Goal: Information Seeking & Learning: Check status

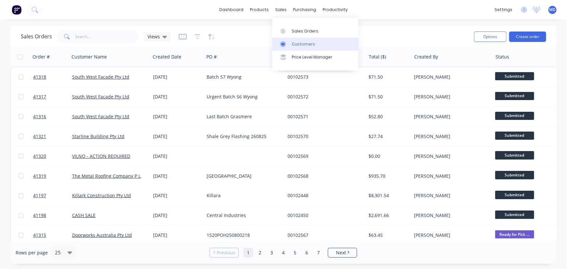
click at [299, 44] on div "Customers" at bounding box center [303, 44] width 23 height 6
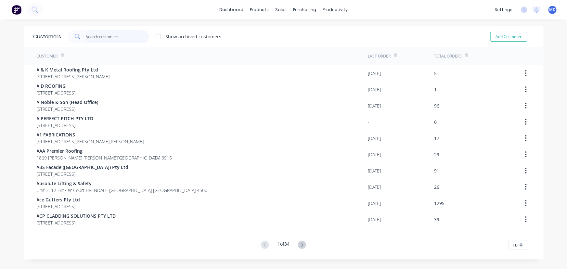
drag, startPoint x: 104, startPoint y: 36, endPoint x: 98, endPoint y: 39, distance: 6.9
click at [104, 36] on input "text" at bounding box center [117, 36] width 63 height 13
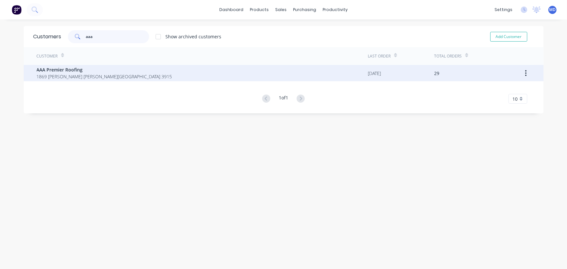
type input "aaa"
click at [67, 69] on span "AAA Premier Roofing" at bounding box center [105, 69] width 136 height 7
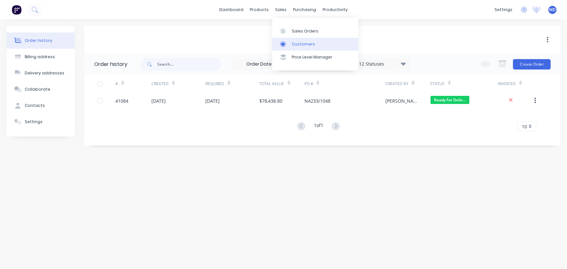
click at [304, 42] on div "Customers" at bounding box center [303, 44] width 23 height 6
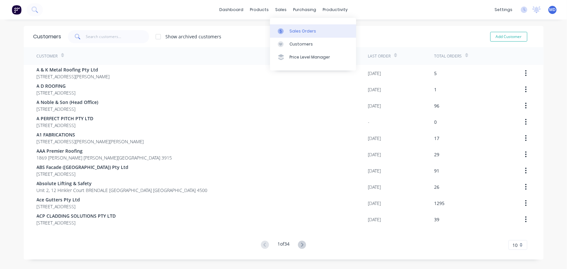
click at [303, 28] on div "Sales Orders" at bounding box center [303, 31] width 27 height 6
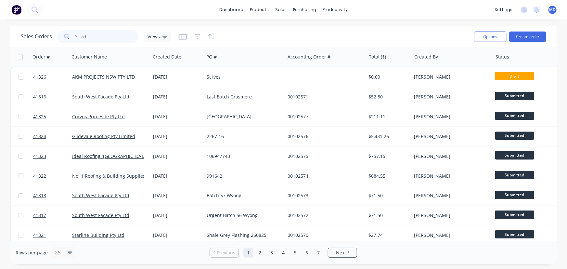
click at [119, 36] on input "text" at bounding box center [106, 36] width 63 height 13
type input "40116"
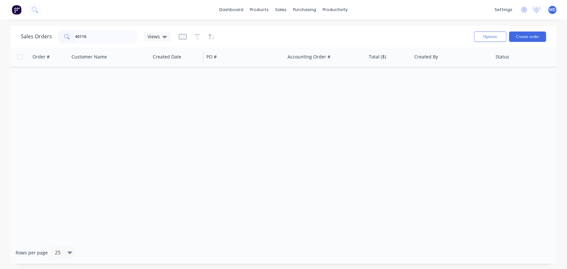
drag, startPoint x: 166, startPoint y: 37, endPoint x: 166, endPoint y: 48, distance: 11.1
click at [166, 37] on icon at bounding box center [165, 36] width 5 height 7
click at [163, 104] on button "ARCHIVED" at bounding box center [183, 104] width 74 height 7
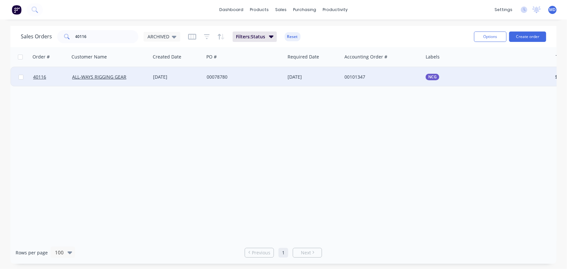
click at [254, 75] on div "00078780" at bounding box center [243, 77] width 72 height 7
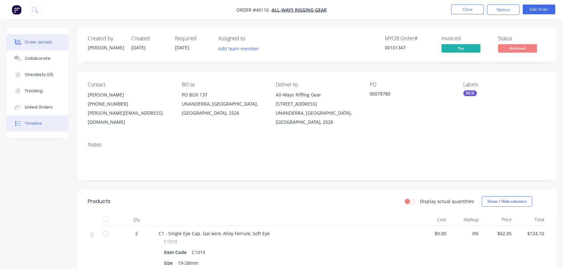
click at [35, 121] on div "Timeline" at bounding box center [33, 124] width 17 height 6
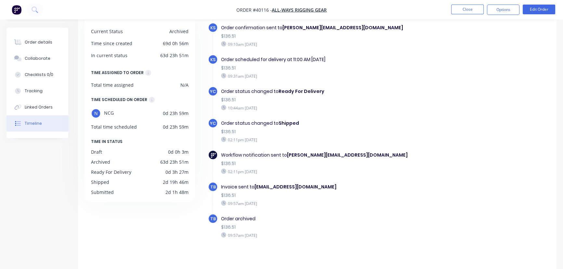
scroll to position [51, 0]
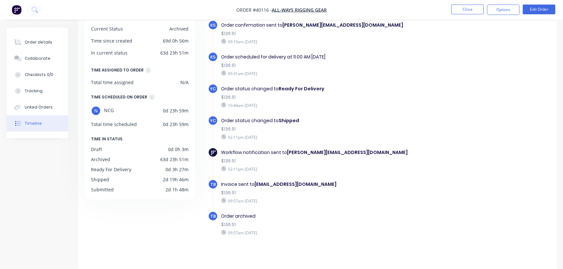
drag, startPoint x: 37, startPoint y: 58, endPoint x: 74, endPoint y: 75, distance: 41.3
click at [37, 58] on div "Collaborate" at bounding box center [38, 59] width 26 height 6
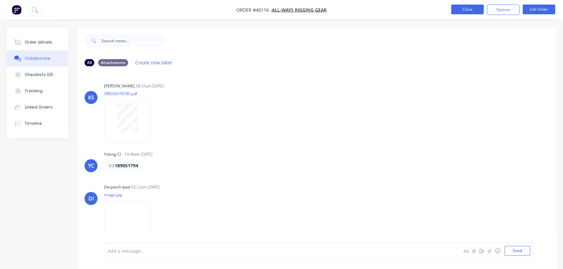
click at [462, 8] on button "Close" at bounding box center [467, 10] width 33 height 10
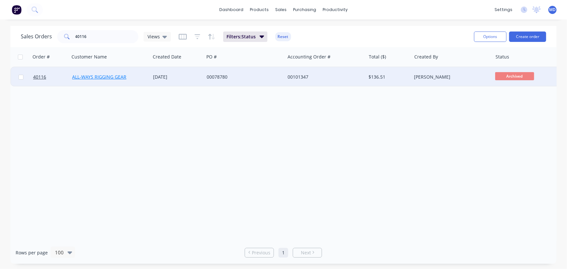
click at [91, 77] on link "ALL-WAYS RIGGING GEAR" at bounding box center [99, 77] width 54 height 6
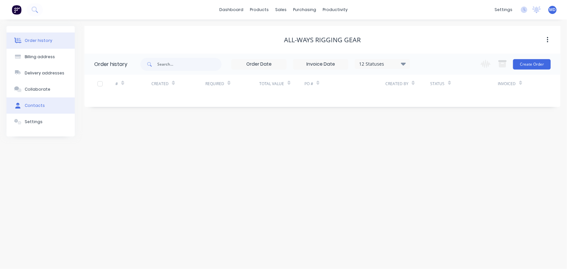
click at [38, 107] on div "Contacts" at bounding box center [35, 106] width 20 height 6
select select "AU"
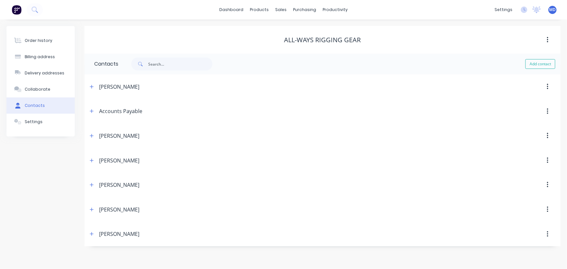
click at [93, 110] on icon "button" at bounding box center [92, 111] width 4 height 5
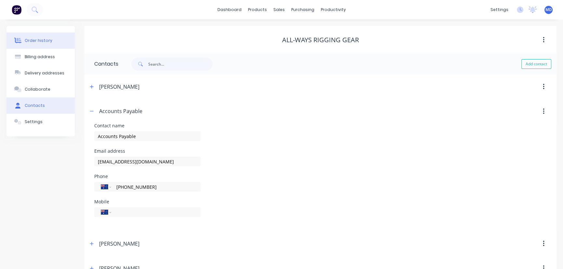
click at [50, 43] on button "Order history" at bounding box center [41, 41] width 68 height 16
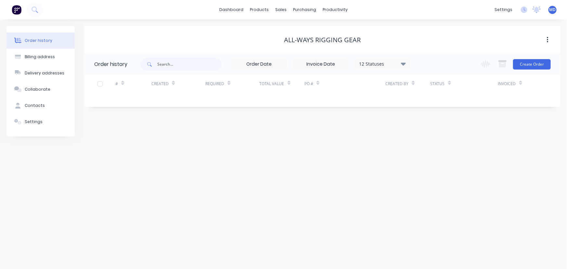
click at [405, 66] on icon at bounding box center [403, 64] width 5 height 8
drag, startPoint x: 427, startPoint y: 142, endPoint x: 464, endPoint y: 151, distance: 38.3
click at [436, 139] on label at bounding box center [436, 139] width 0 height 0
click at [436, 143] on input "checkbox" at bounding box center [438, 142] width 5 height 6
checkbox input "true"
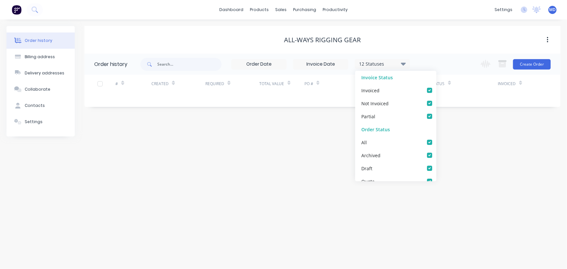
checkbox input "true"
click at [464, 151] on div "Order history Billing address Delivery addresses Collaborate Contacts Settings …" at bounding box center [283, 145] width 567 height 250
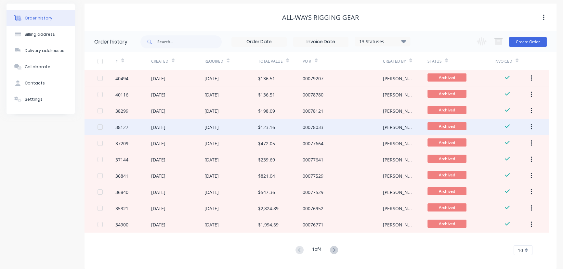
scroll to position [29, 0]
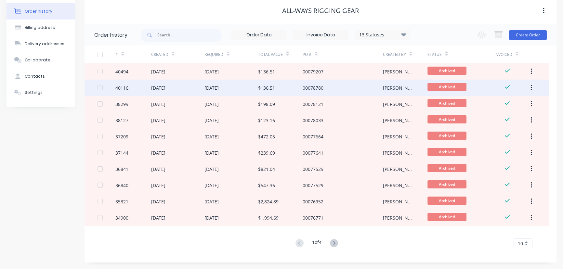
click at [219, 88] on div "[DATE]" at bounding box center [212, 88] width 14 height 7
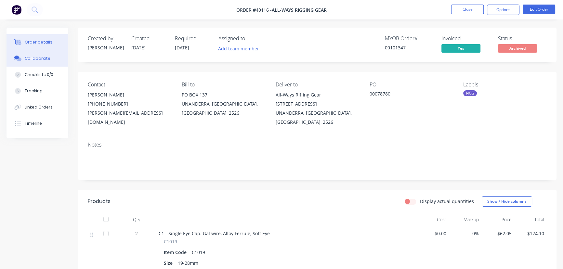
drag, startPoint x: 39, startPoint y: 59, endPoint x: 46, endPoint y: 62, distance: 7.9
click at [40, 59] on div "Collaborate" at bounding box center [38, 59] width 26 height 6
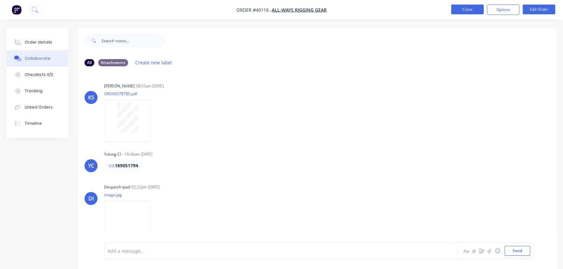
click at [473, 8] on button "Close" at bounding box center [467, 10] width 33 height 10
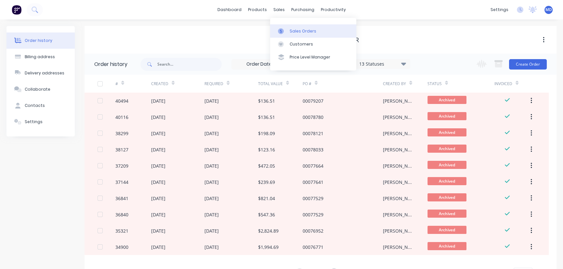
click at [312, 32] on div "Sales Orders" at bounding box center [303, 31] width 27 height 6
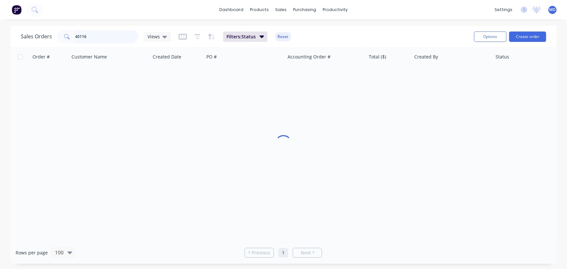
click at [106, 37] on input "40116" at bounding box center [106, 36] width 63 height 13
type input "40069"
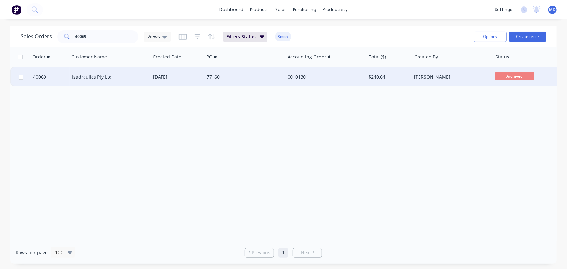
click at [262, 76] on div "77160" at bounding box center [243, 77] width 72 height 7
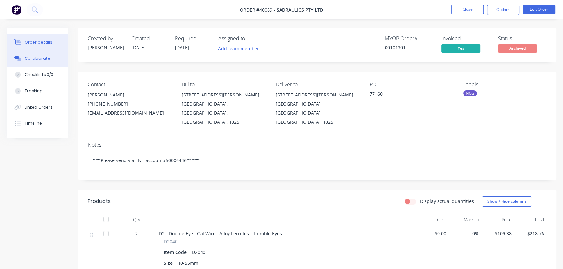
click at [43, 60] on div "Collaborate" at bounding box center [38, 59] width 26 height 6
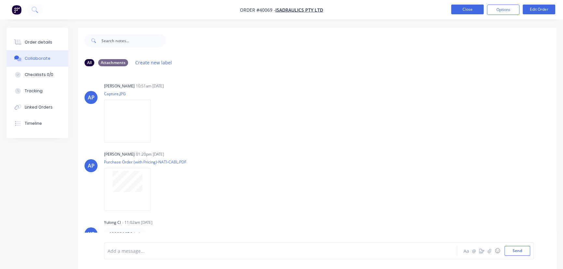
click at [465, 9] on button "Close" at bounding box center [467, 10] width 33 height 10
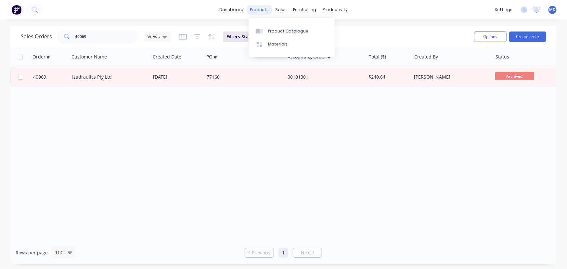
click at [259, 8] on div "products" at bounding box center [259, 10] width 25 height 10
click at [304, 44] on div "Customers" at bounding box center [303, 44] width 23 height 6
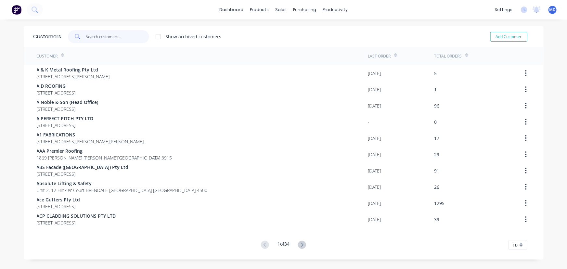
click at [120, 39] on input "text" at bounding box center [117, 36] width 63 height 13
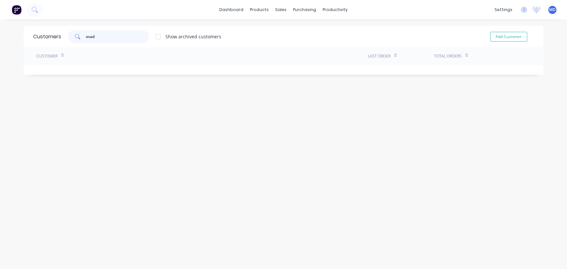
drag, startPoint x: 104, startPoint y: 40, endPoint x: 22, endPoint y: 33, distance: 81.9
click at [27, 34] on div "Customers osad Show archived customers Add Customer" at bounding box center [284, 36] width 520 height 21
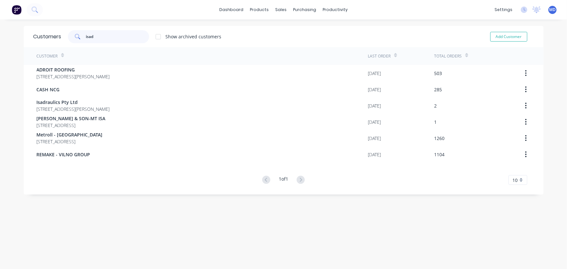
type input "isad"
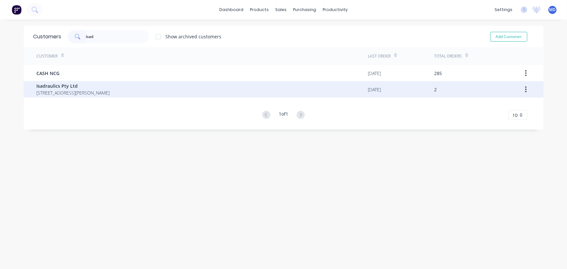
click at [56, 87] on span "Isadraulics Pty Ltd" at bounding box center [73, 86] width 73 height 7
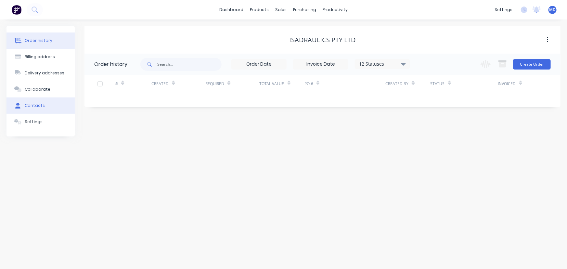
click at [38, 105] on div "Contacts" at bounding box center [35, 106] width 20 height 6
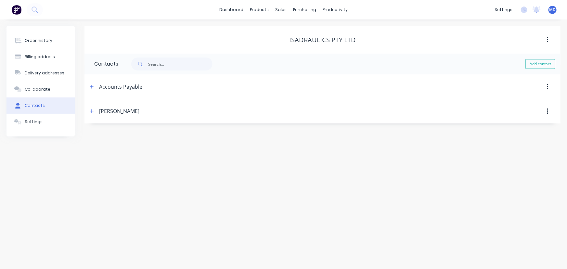
click at [33, 123] on div "Settings" at bounding box center [34, 122] width 18 height 6
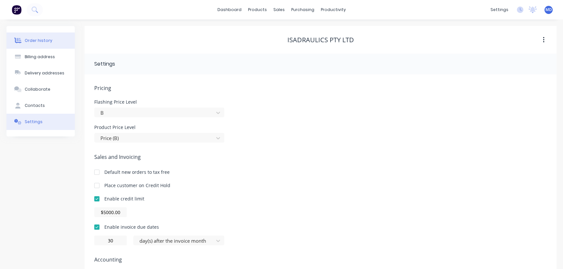
click at [43, 40] on div "Order history" at bounding box center [39, 41] width 28 height 6
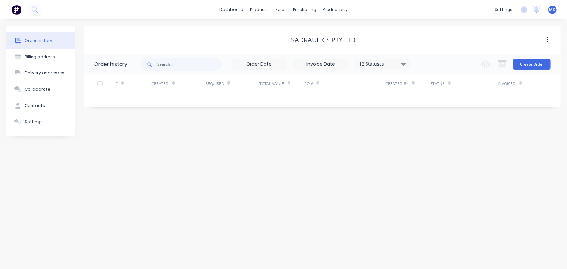
click at [401, 61] on div "12 Statuses" at bounding box center [382, 63] width 55 height 7
click at [436, 139] on label at bounding box center [436, 139] width 0 height 0
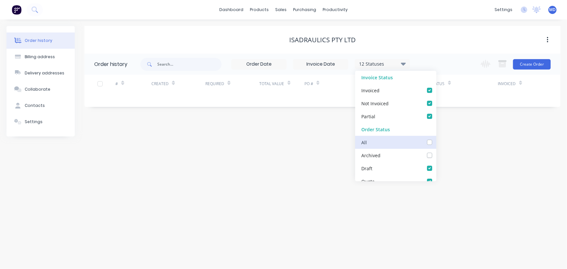
click at [436, 144] on input "checkbox" at bounding box center [438, 142] width 5 height 6
checkbox input "true"
click at [467, 161] on div "Order history Billing address Delivery addresses Collaborate Contacts Settings …" at bounding box center [283, 145] width 567 height 250
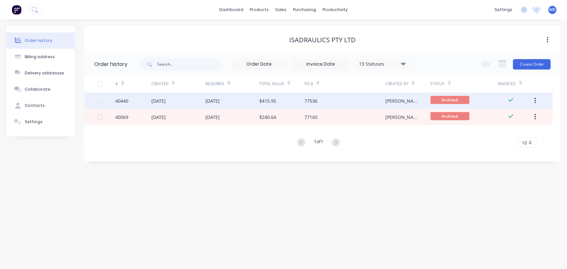
click at [220, 99] on div "[DATE]" at bounding box center [213, 101] width 14 height 7
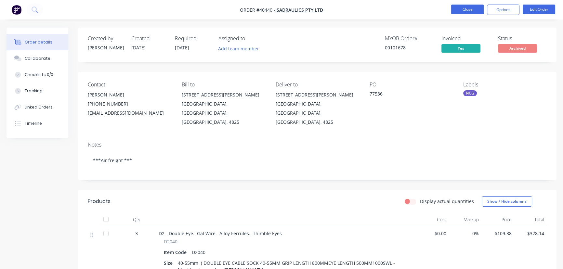
click at [479, 9] on button "Close" at bounding box center [467, 10] width 33 height 10
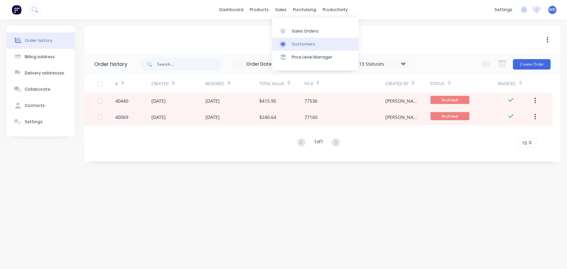
click at [307, 41] on link "Customers" at bounding box center [315, 44] width 86 height 13
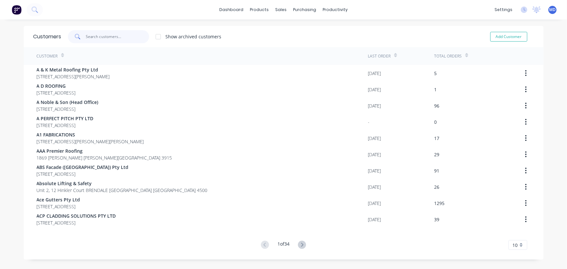
click at [127, 37] on input "text" at bounding box center [117, 36] width 63 height 13
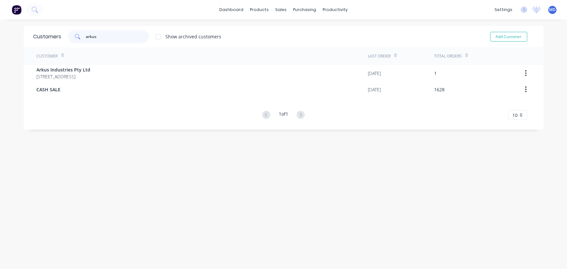
type input "arkus"
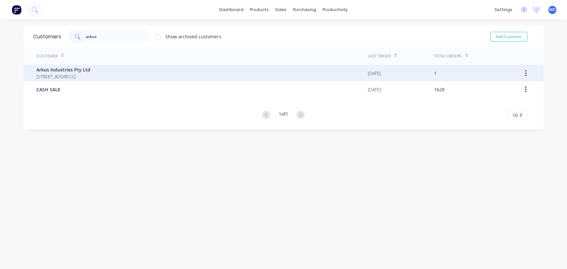
click at [87, 71] on span "Arkus Industries Pty Ltd" at bounding box center [64, 69] width 54 height 7
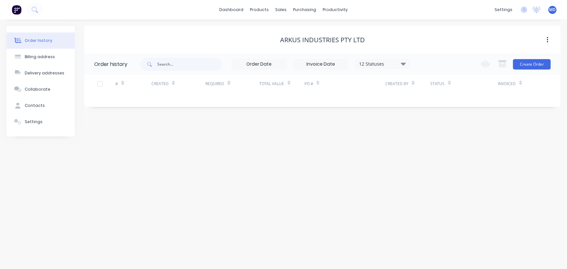
click at [404, 63] on icon at bounding box center [403, 63] width 5 height 3
click at [436, 139] on label at bounding box center [436, 139] width 0 height 0
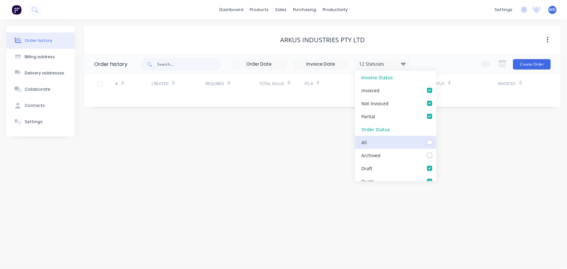
click at [436, 143] on input "checkbox" at bounding box center [438, 142] width 5 height 6
checkbox input "true"
click at [472, 156] on div "Order history Billing address Delivery addresses Collaborate Contacts Settings …" at bounding box center [283, 145] width 567 height 250
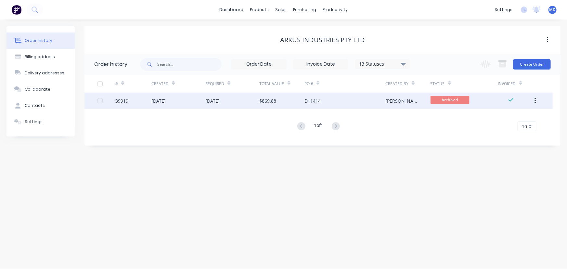
click at [243, 99] on div "[DATE]" at bounding box center [233, 101] width 54 height 16
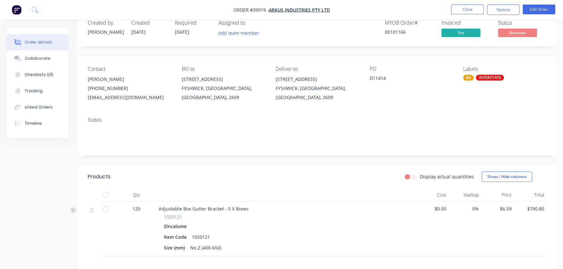
scroll to position [1, 0]
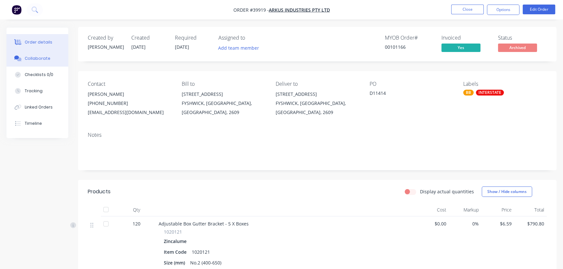
click at [37, 57] on div "Collaborate" at bounding box center [38, 59] width 26 height 6
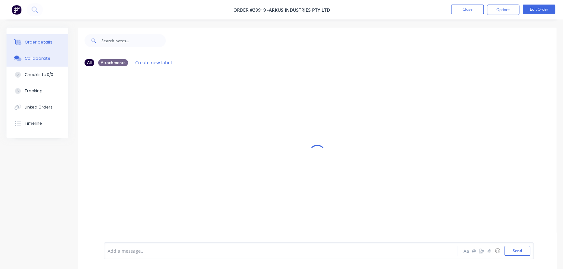
click at [36, 42] on div "Order details" at bounding box center [39, 42] width 28 height 6
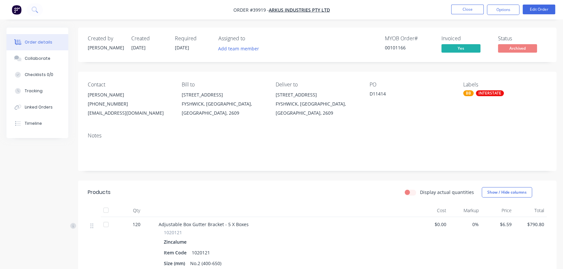
click at [354, 8] on nav "Order #39919 - Arkus Industries Pty Ltd Close Options Edit Order" at bounding box center [281, 10] width 563 height 20
click at [468, 7] on button "Close" at bounding box center [467, 10] width 33 height 10
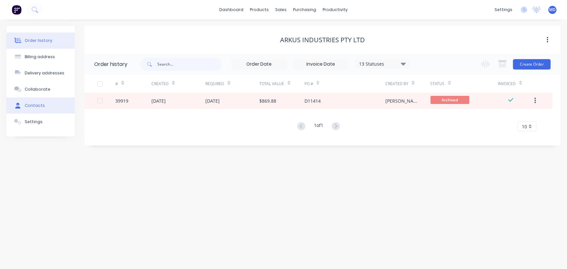
click at [33, 107] on div "Contacts" at bounding box center [35, 106] width 20 height 6
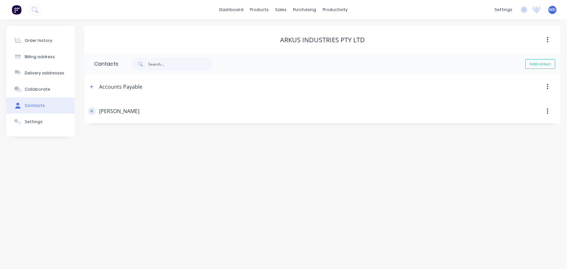
click at [93, 112] on icon "button" at bounding box center [92, 111] width 4 height 5
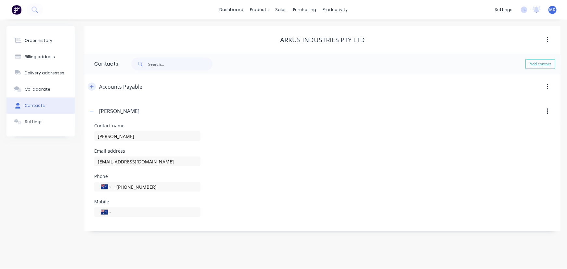
click at [91, 87] on icon "button" at bounding box center [92, 87] width 4 height 4
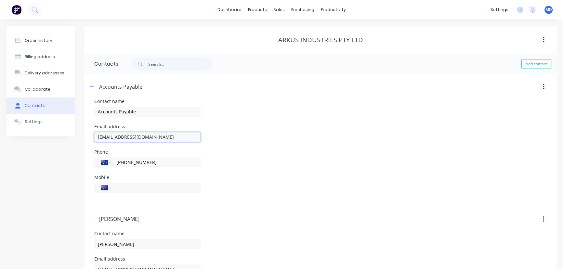
drag, startPoint x: 145, startPoint y: 138, endPoint x: 2, endPoint y: 131, distance: 143.6
click at [30, 130] on div "Order history Billing address Delivery addresses Collaborate Contacts Settings …" at bounding box center [282, 182] width 550 height 313
drag, startPoint x: 39, startPoint y: 35, endPoint x: 37, endPoint y: 38, distance: 3.5
click at [39, 36] on button "Order history" at bounding box center [41, 41] width 68 height 16
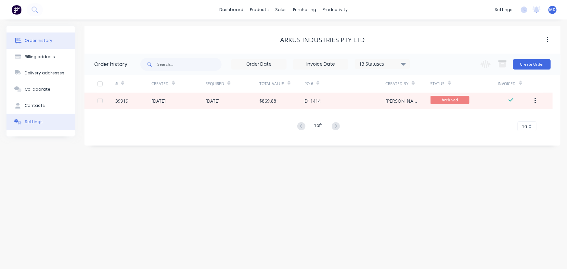
click at [33, 123] on div "Settings" at bounding box center [34, 122] width 18 height 6
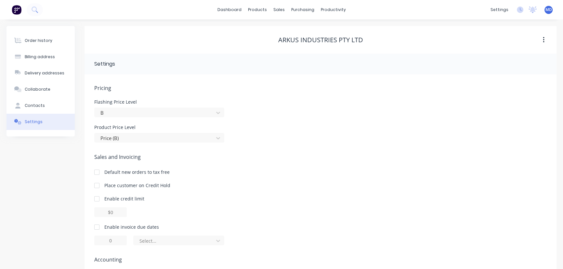
click at [96, 186] on div at bounding box center [96, 185] width 13 height 13
click at [47, 190] on div "Order history Billing address Delivery addresses Collaborate Contacts Settings" at bounding box center [41, 171] width 68 height 290
click at [297, 44] on div "Customers" at bounding box center [301, 44] width 23 height 6
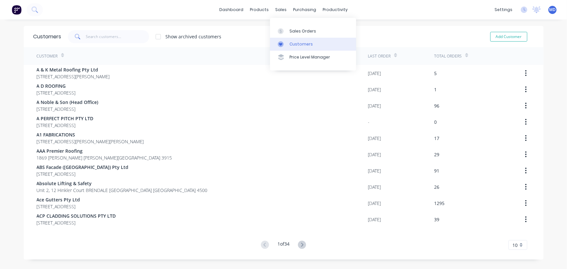
click at [304, 43] on div "Customers" at bounding box center [301, 44] width 23 height 6
click at [120, 39] on input "text" at bounding box center [117, 36] width 63 height 13
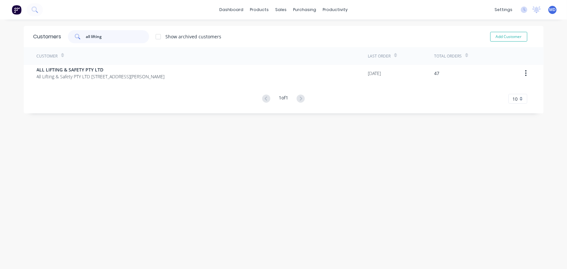
type input "all lifting"
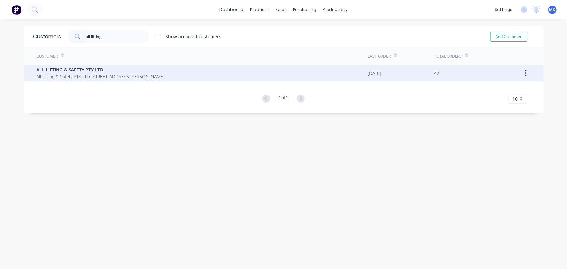
click at [78, 78] on span "All Lifting & Safety PTY LTD [STREET_ADDRESS][PERSON_NAME]" at bounding box center [101, 76] width 128 height 7
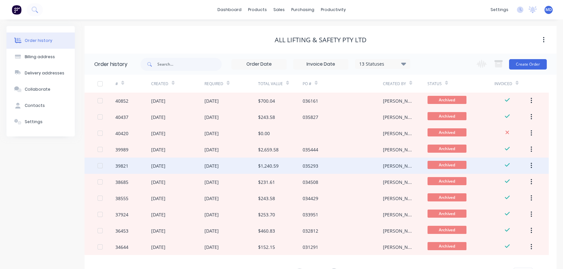
click at [278, 165] on div "$1,240.59" at bounding box center [268, 166] width 20 height 7
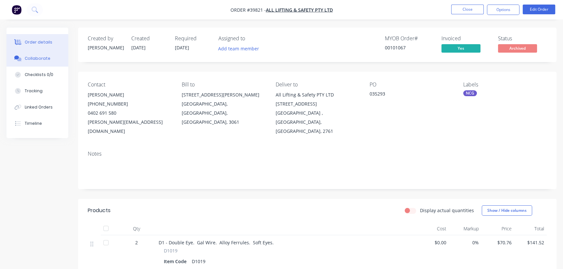
click at [37, 59] on div "Collaborate" at bounding box center [38, 59] width 26 height 6
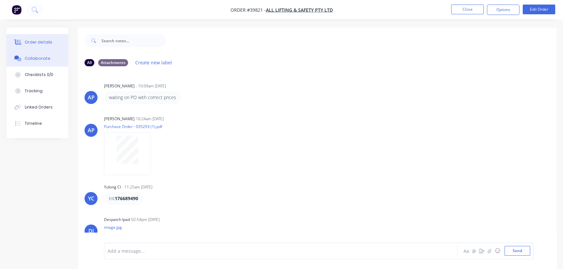
click at [38, 43] on div "Order details" at bounding box center [39, 42] width 28 height 6
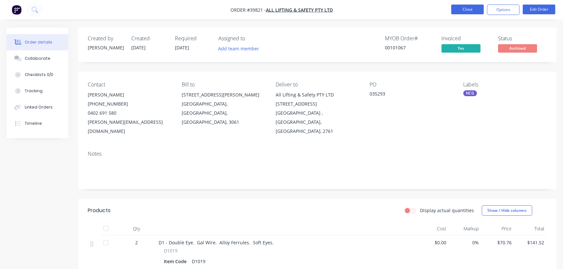
click at [465, 8] on button "Close" at bounding box center [467, 10] width 33 height 10
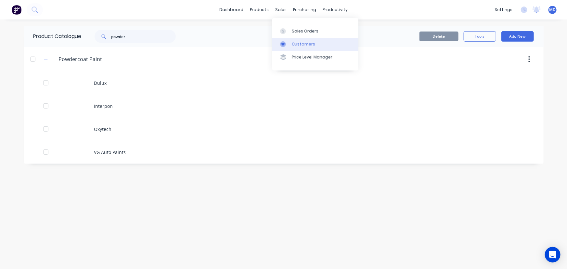
click at [310, 44] on div "Customers" at bounding box center [303, 44] width 23 height 6
